Goal: Find specific page/section: Find specific page/section

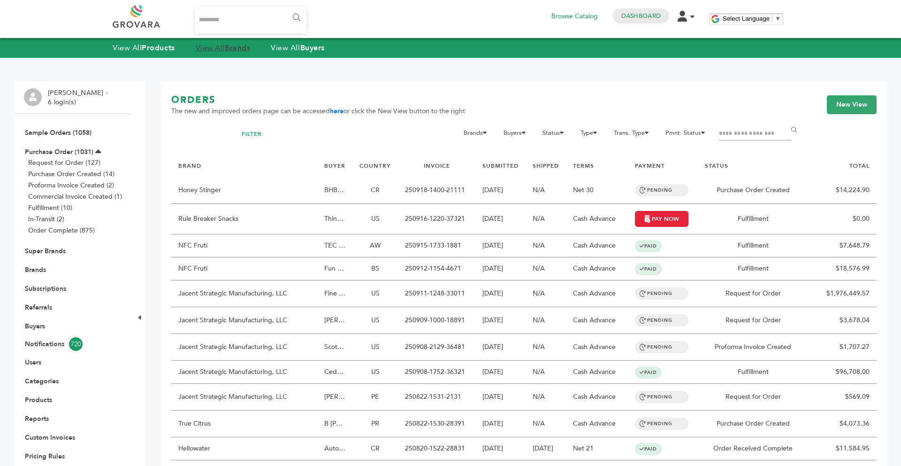
click at [218, 47] on link "View All Brands" at bounding box center [223, 48] width 55 height 10
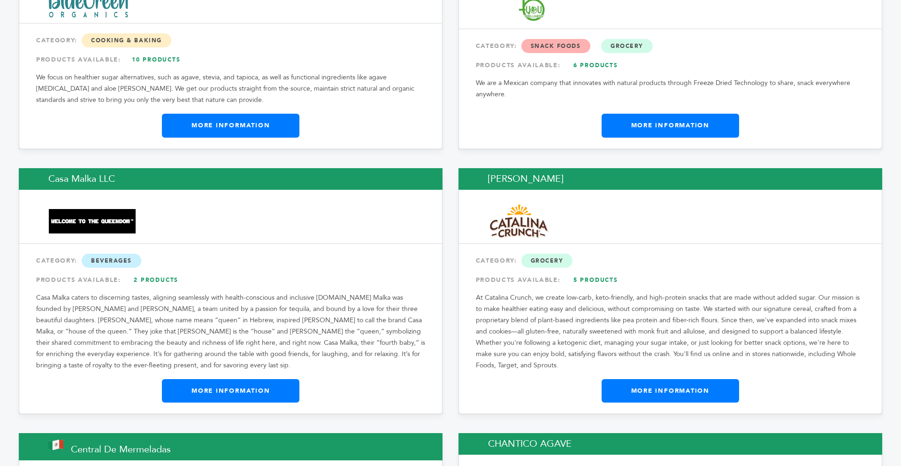
scroll to position [3248, 0]
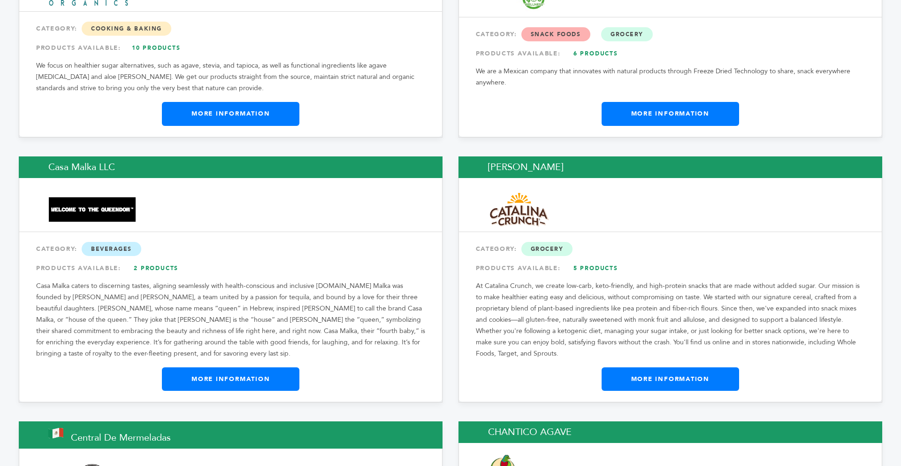
click at [628, 367] on link "More Information" at bounding box center [671, 378] width 138 height 23
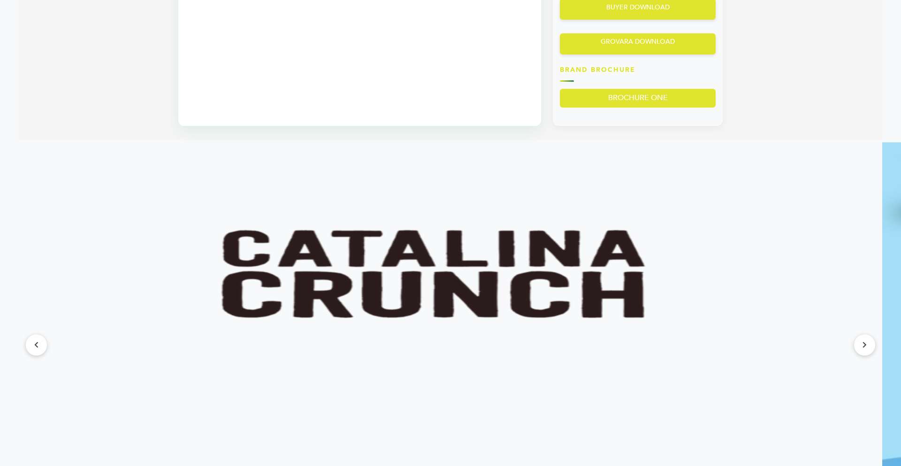
scroll to position [807, 0]
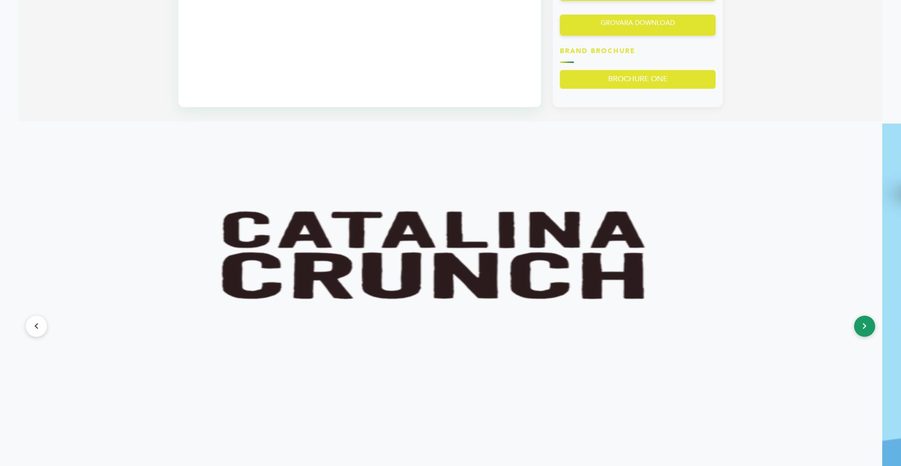
click at [871, 327] on button at bounding box center [864, 325] width 21 height 21
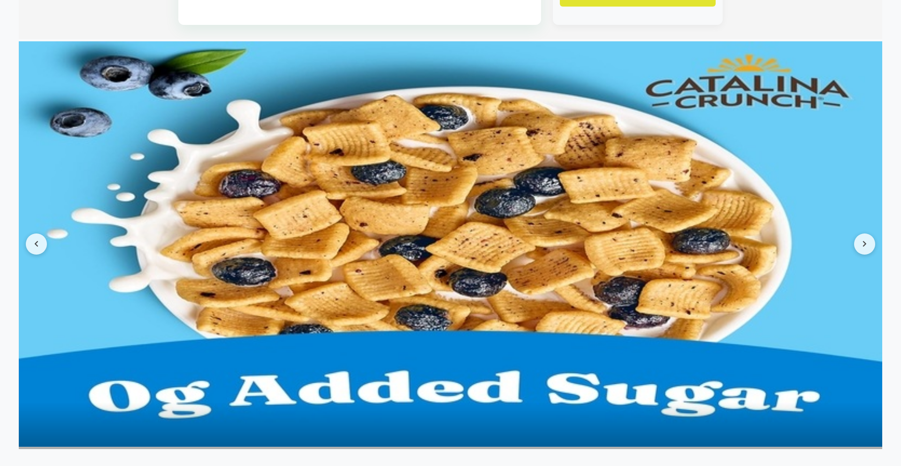
scroll to position [901, 0]
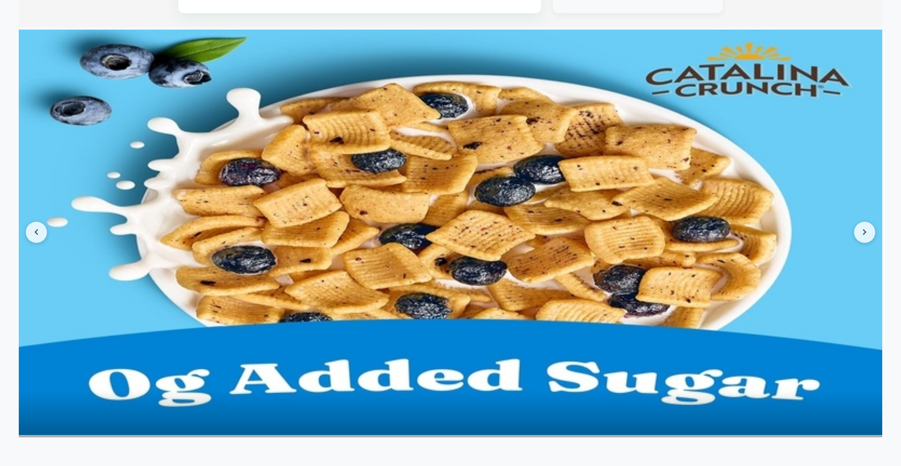
click at [871, 240] on img at bounding box center [451, 232] width 864 height 405
click at [865, 225] on button at bounding box center [864, 232] width 21 height 21
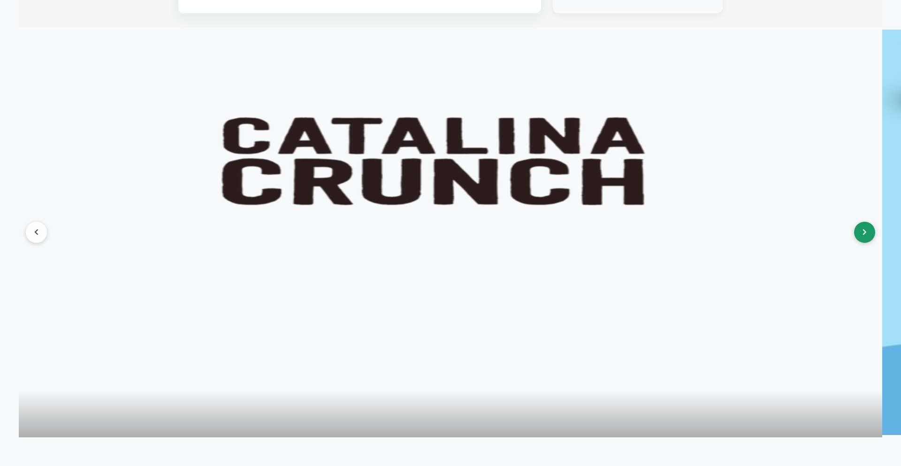
click at [865, 225] on button at bounding box center [864, 232] width 21 height 21
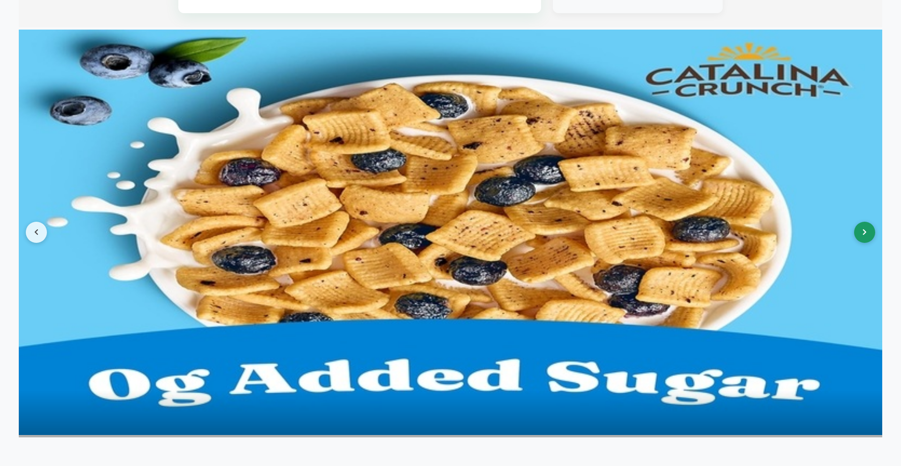
click at [861, 224] on button at bounding box center [864, 232] width 21 height 21
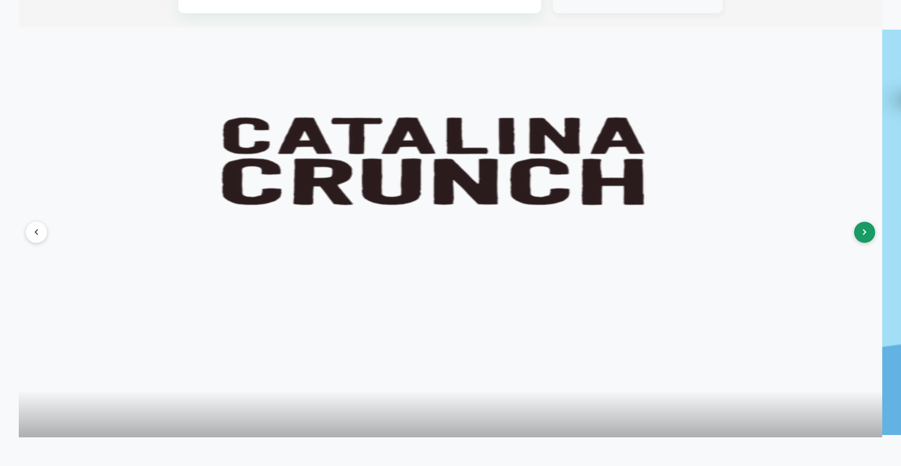
click at [861, 224] on button at bounding box center [864, 232] width 21 height 21
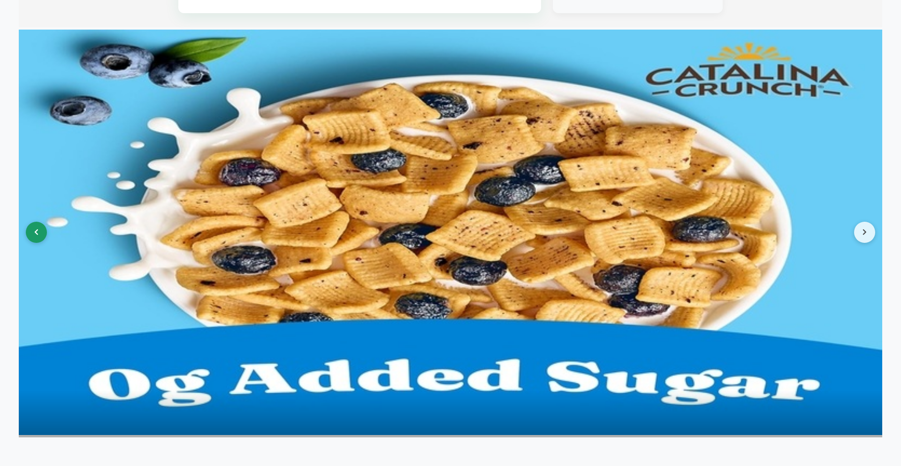
click at [45, 230] on button at bounding box center [36, 232] width 21 height 21
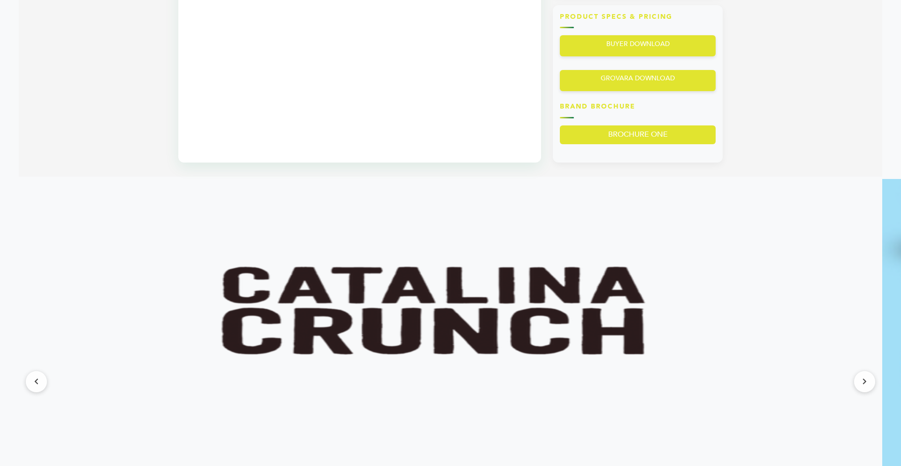
scroll to position [751, 0]
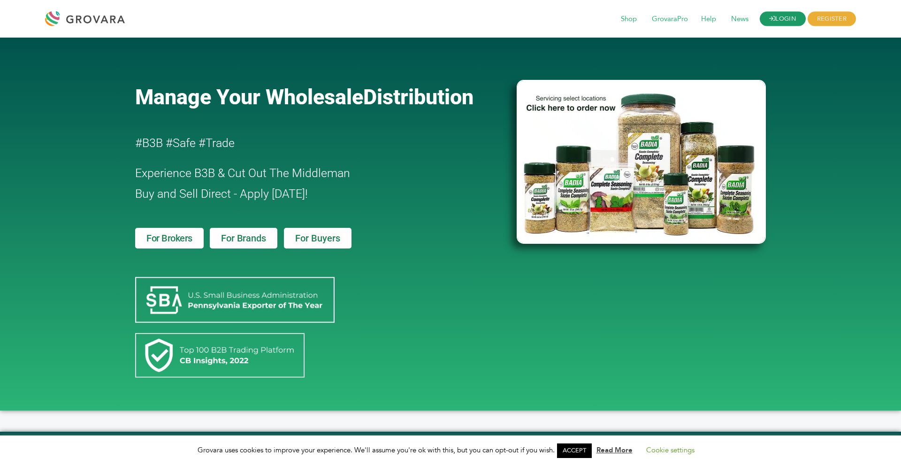
click at [788, 12] on link "LOGIN" at bounding box center [783, 19] width 46 height 15
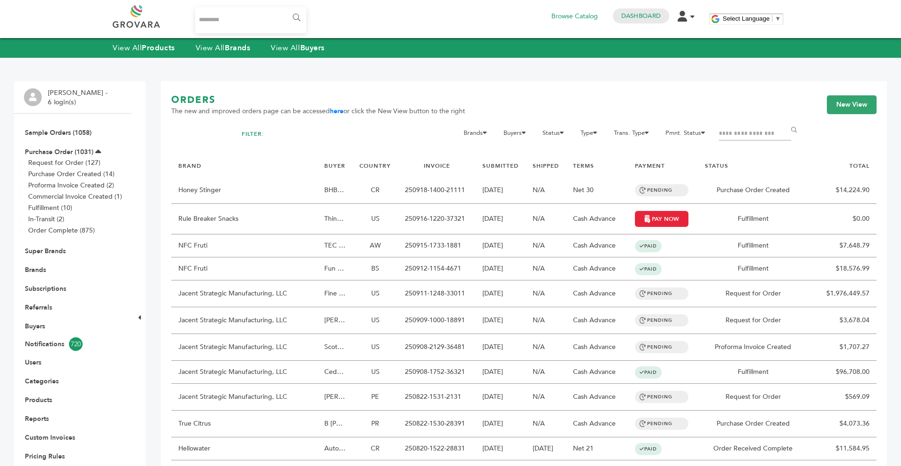
click at [45, 260] on li "Brands" at bounding box center [73, 269] width 98 height 19
click at [42, 263] on li "Brands" at bounding box center [73, 269] width 98 height 19
click at [42, 267] on link "Brands" at bounding box center [35, 269] width 21 height 9
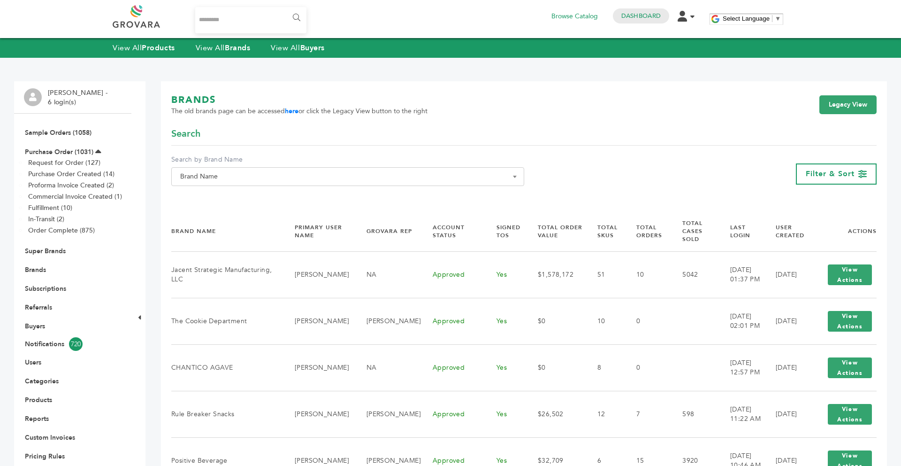
click at [215, 166] on div "**********" at bounding box center [347, 170] width 353 height 31
click at [215, 178] on span "Brand Name" at bounding box center [347, 176] width 343 height 13
click at [214, 196] on input "Search" at bounding box center [348, 194] width 348 height 12
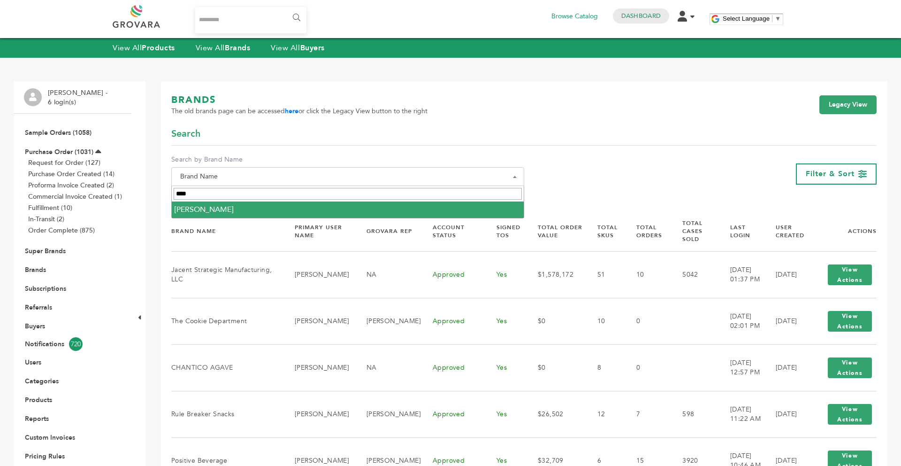
type input "****"
select select "**********"
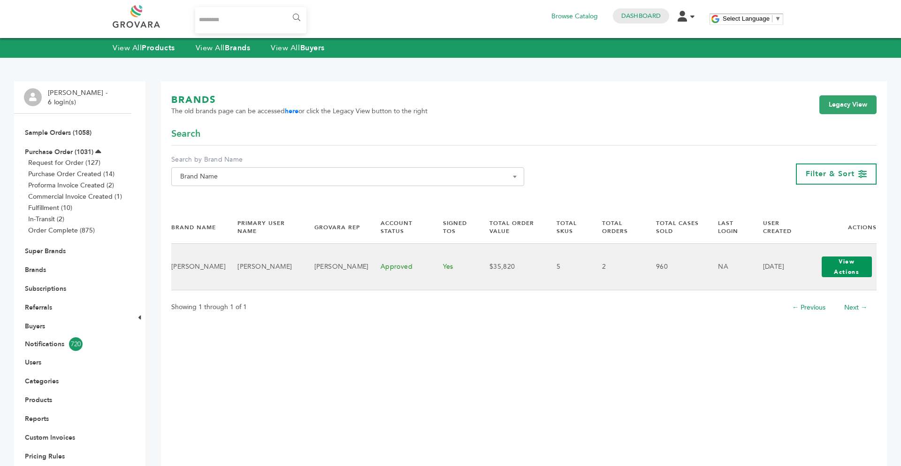
click at [832, 268] on button "View Actions" at bounding box center [847, 266] width 51 height 21
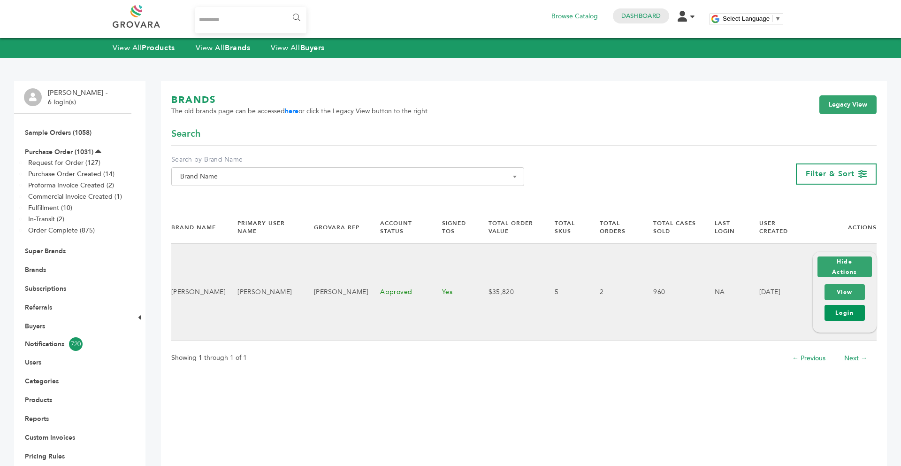
click at [836, 309] on link "Login" at bounding box center [845, 313] width 40 height 16
